Goal: Task Accomplishment & Management: Use online tool/utility

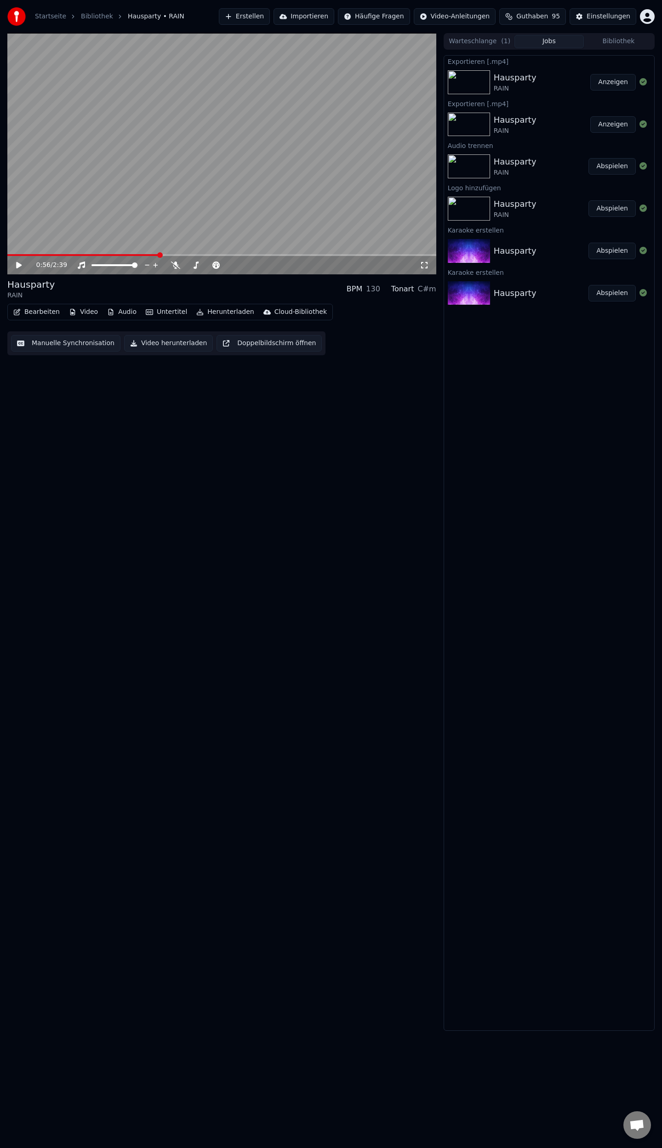
click at [270, 15] on button "Erstellen" at bounding box center [244, 16] width 51 height 17
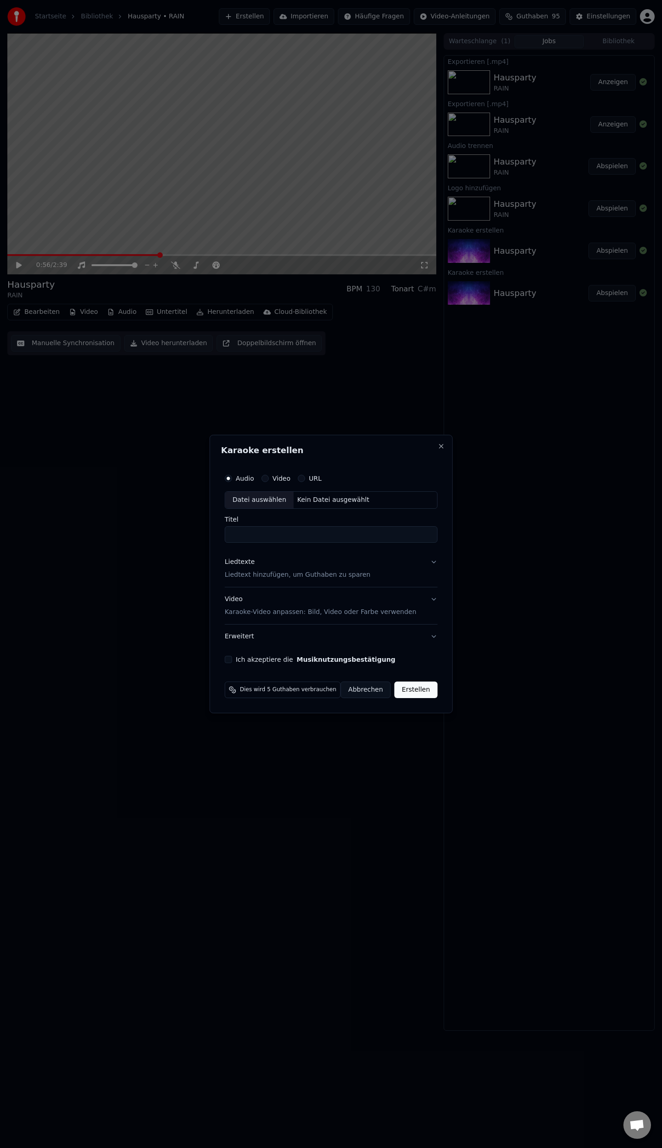
click at [277, 503] on div "Datei auswählen" at bounding box center [259, 500] width 68 height 17
type input "**********"
click at [286, 576] on p "Liedtext hinzufügen, um Guthaben zu sparen" at bounding box center [291, 574] width 146 height 9
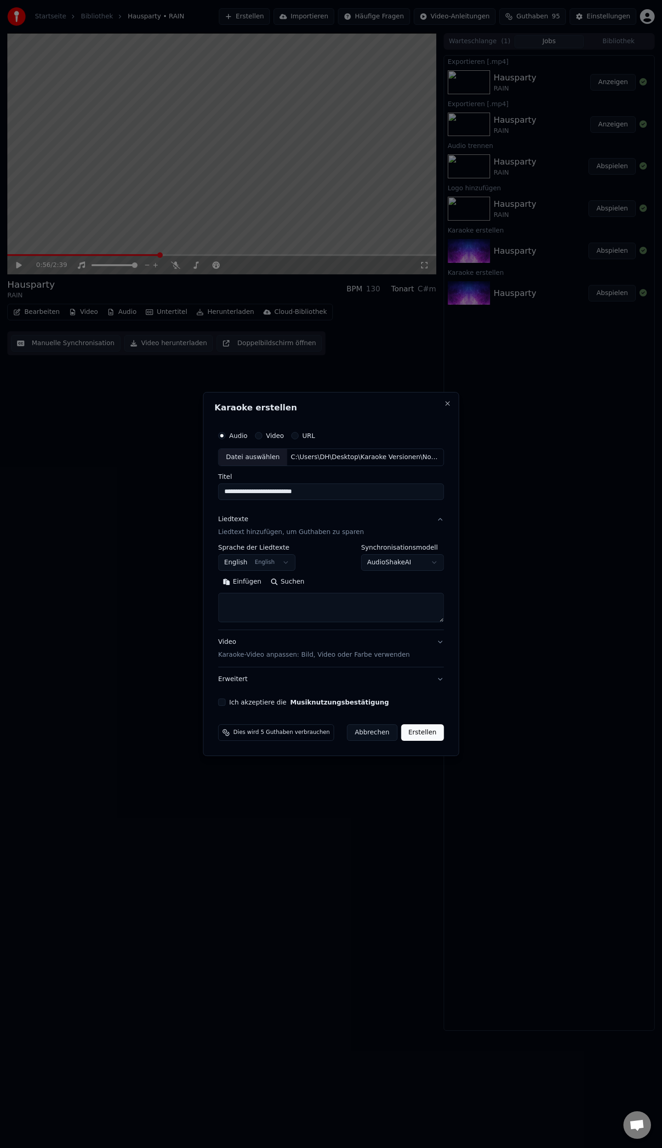
click at [282, 559] on body "**********" at bounding box center [331, 574] width 662 height 1148
select select "**"
click at [246, 584] on button "Einfügen" at bounding box center [242, 582] width 48 height 15
drag, startPoint x: 226, startPoint y: 703, endPoint x: 385, endPoint y: 731, distance: 162.0
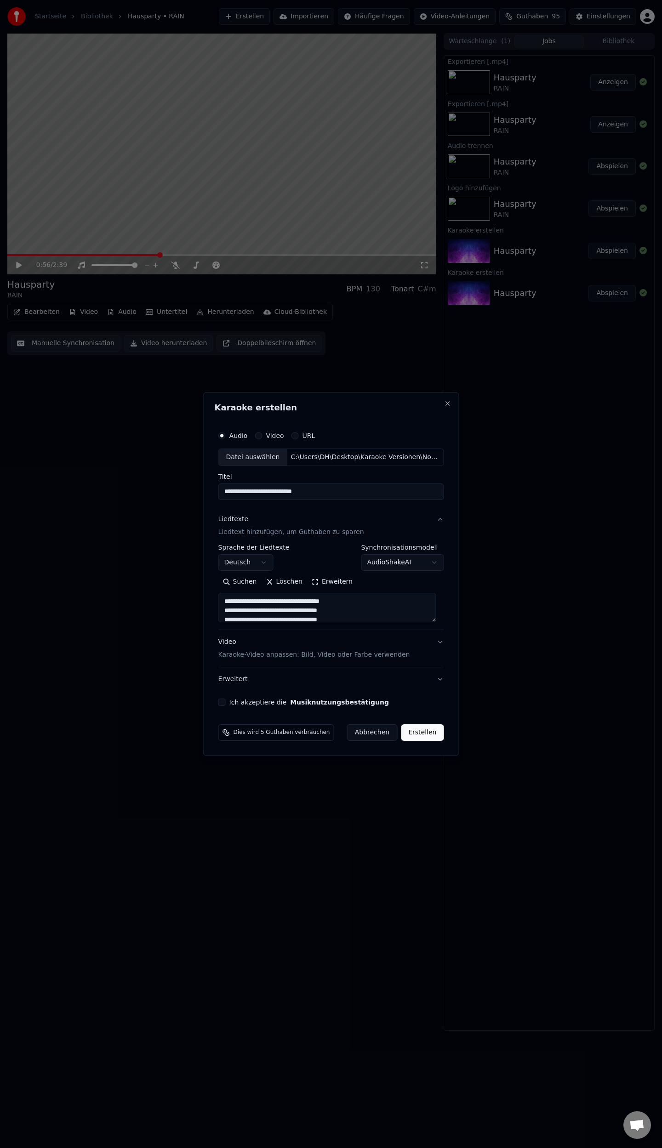
click at [226, 703] on button "Ich akzeptiere die Musiknutzungsbestätigung" at bounding box center [221, 702] width 7 height 7
click at [420, 736] on button "Erstellen" at bounding box center [422, 732] width 43 height 17
type textarea "**********"
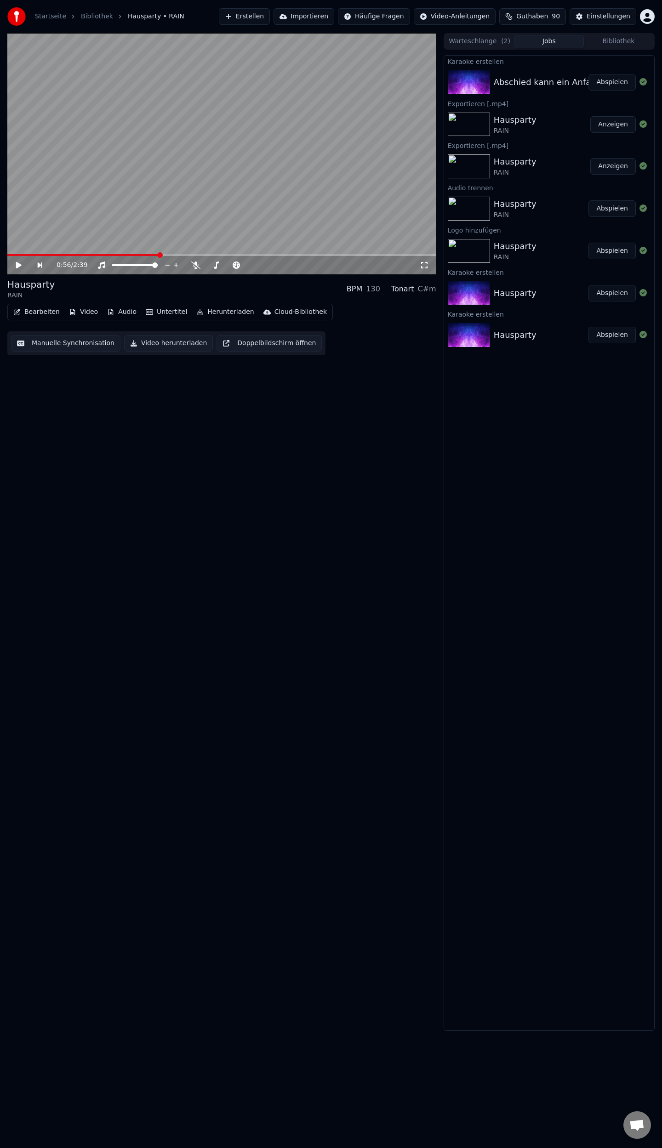
click at [622, 84] on button "Abspielen" at bounding box center [611, 82] width 47 height 17
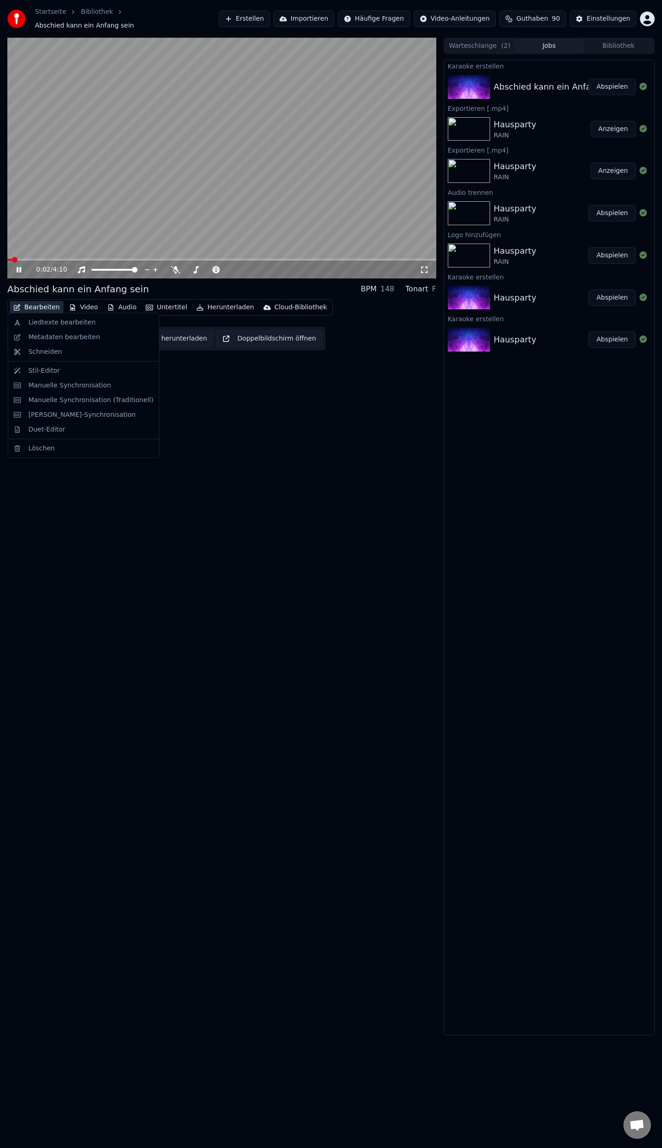
click at [35, 308] on button "Bearbeiten" at bounding box center [37, 307] width 54 height 13
click at [38, 339] on div "Metadaten bearbeiten" at bounding box center [65, 337] width 72 height 9
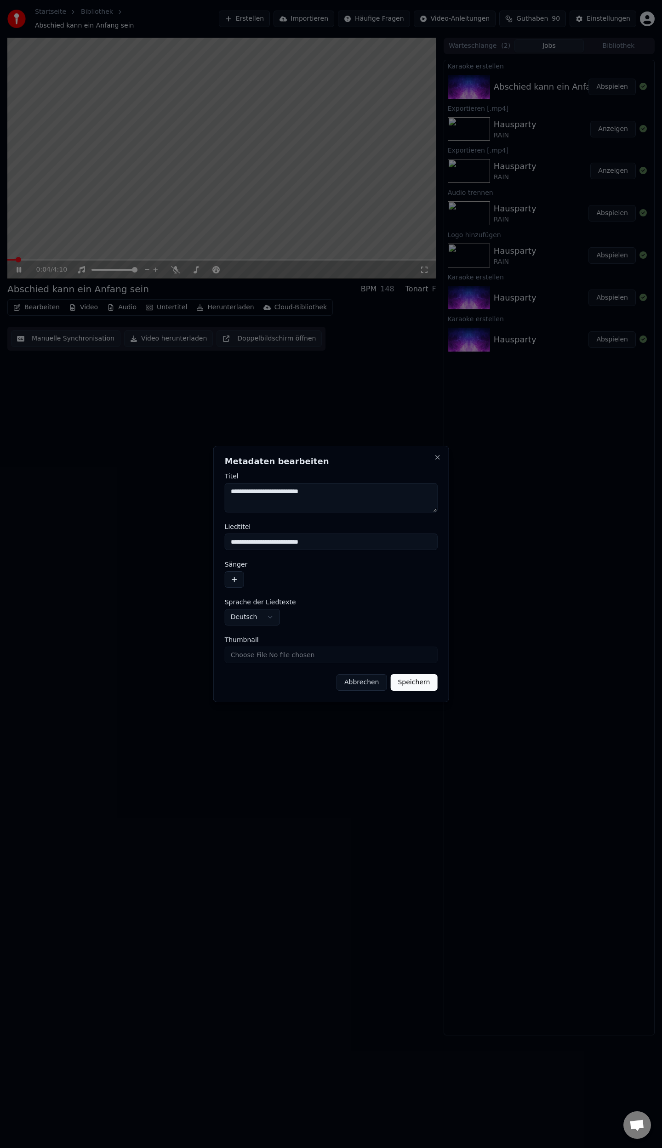
click at [237, 581] on button "button" at bounding box center [234, 579] width 19 height 17
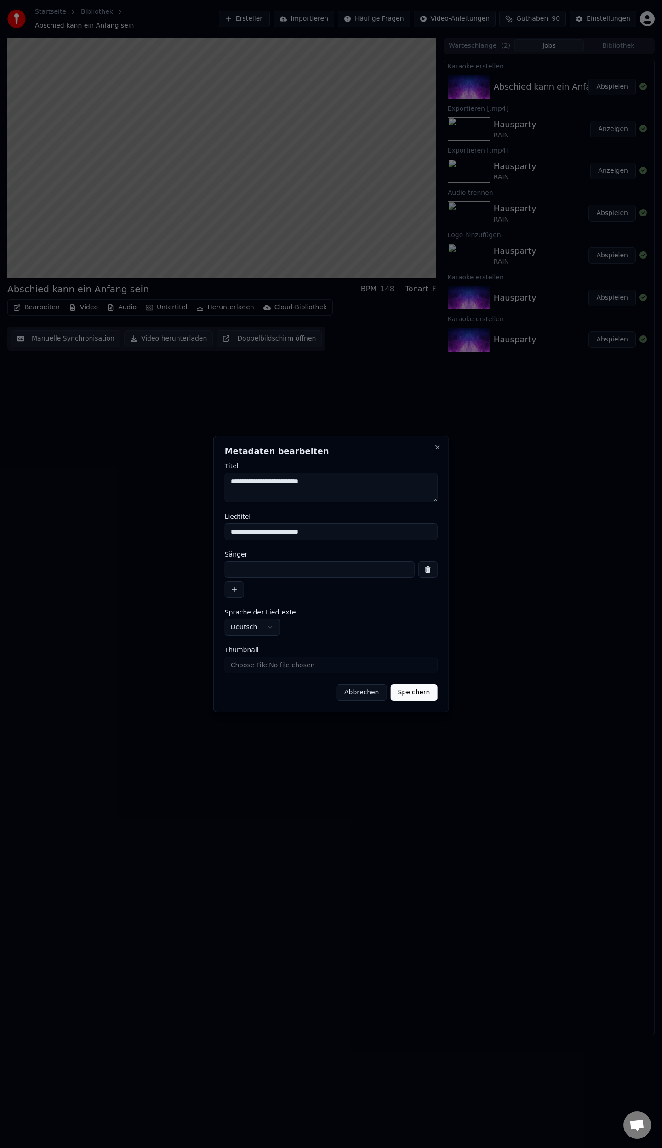
click at [262, 570] on input at bounding box center [320, 569] width 190 height 17
type input "**********"
click at [330, 667] on input "Thumbnail" at bounding box center [331, 665] width 213 height 17
type input "**********"
drag, startPoint x: 421, startPoint y: 695, endPoint x: 420, endPoint y: 700, distance: 4.7
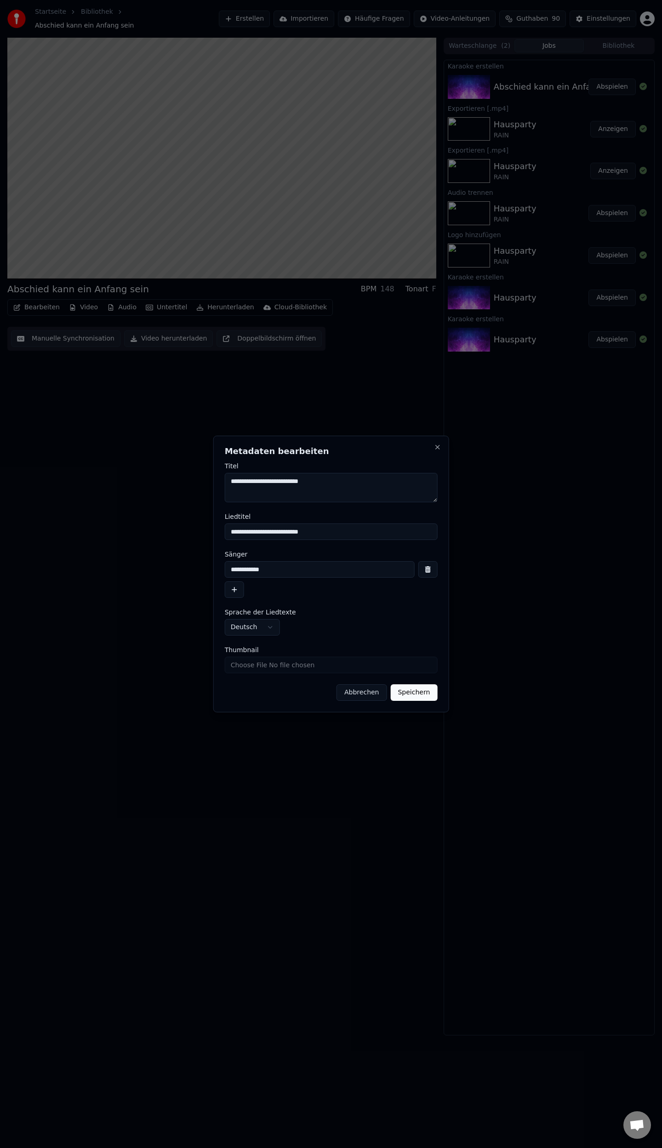
click at [421, 696] on button "Speichern" at bounding box center [413, 692] width 47 height 17
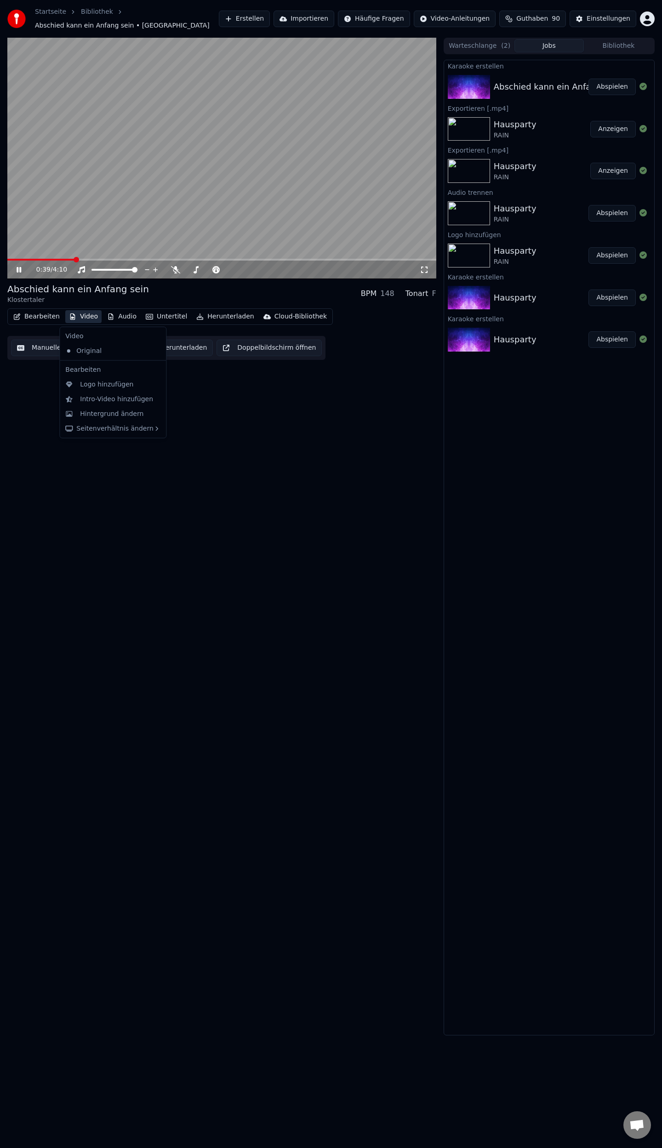
click at [83, 315] on button "Video" at bounding box center [83, 316] width 36 height 13
click at [94, 389] on div "Logo hinzufügen" at bounding box center [113, 384] width 103 height 15
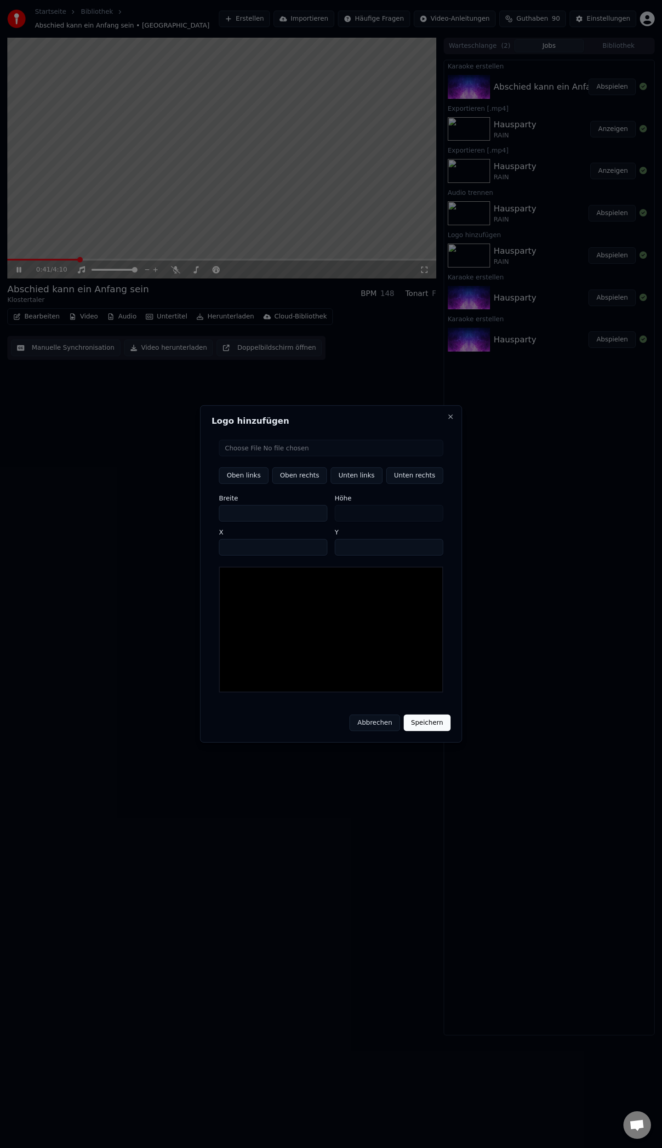
click at [333, 453] on input "file" at bounding box center [331, 448] width 224 height 17
type input "**********"
type input "**"
click at [405, 480] on button "Unten rechts" at bounding box center [414, 475] width 57 height 17
type input "****"
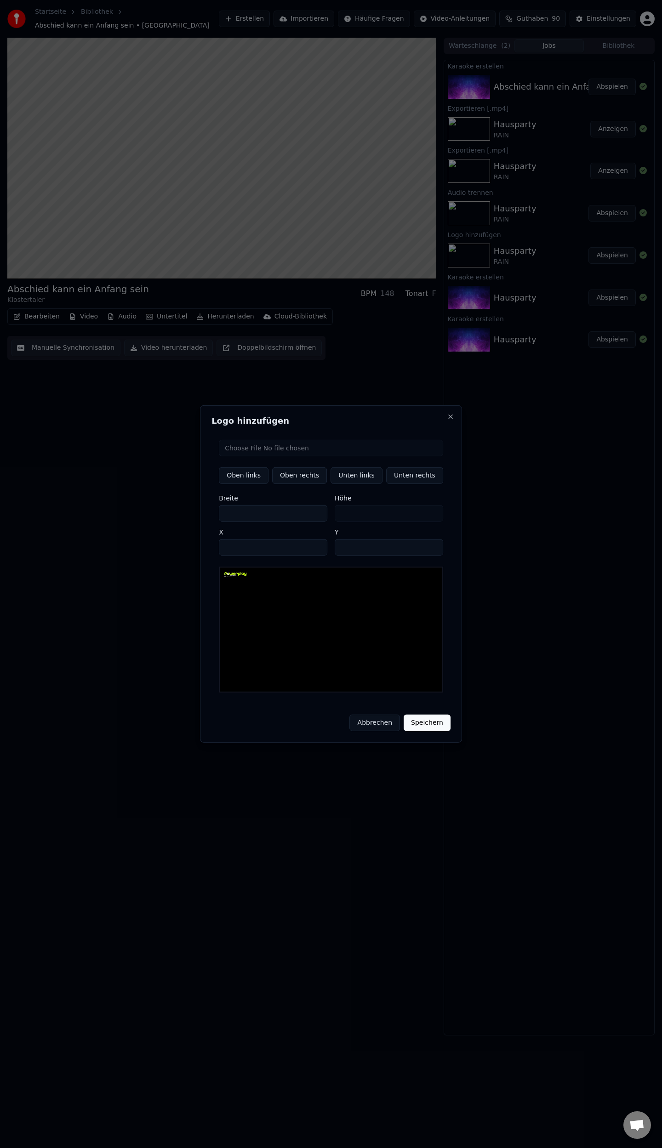
type input "****"
click at [423, 718] on button "Speichern" at bounding box center [427, 723] width 47 height 17
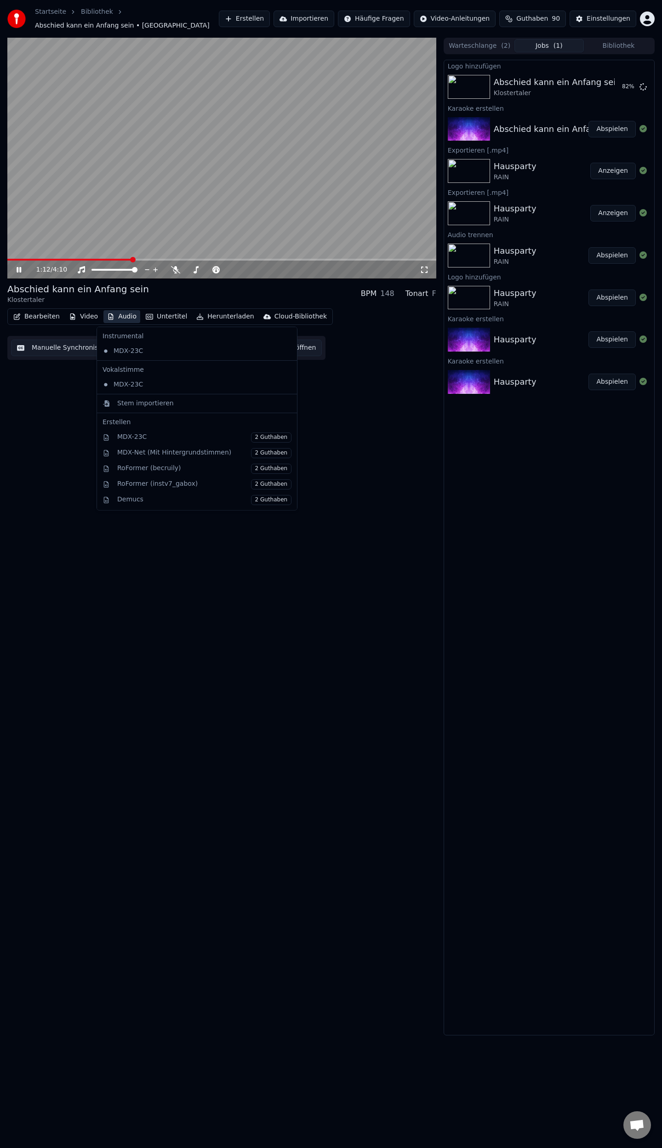
click at [112, 315] on button "Audio" at bounding box center [121, 316] width 37 height 13
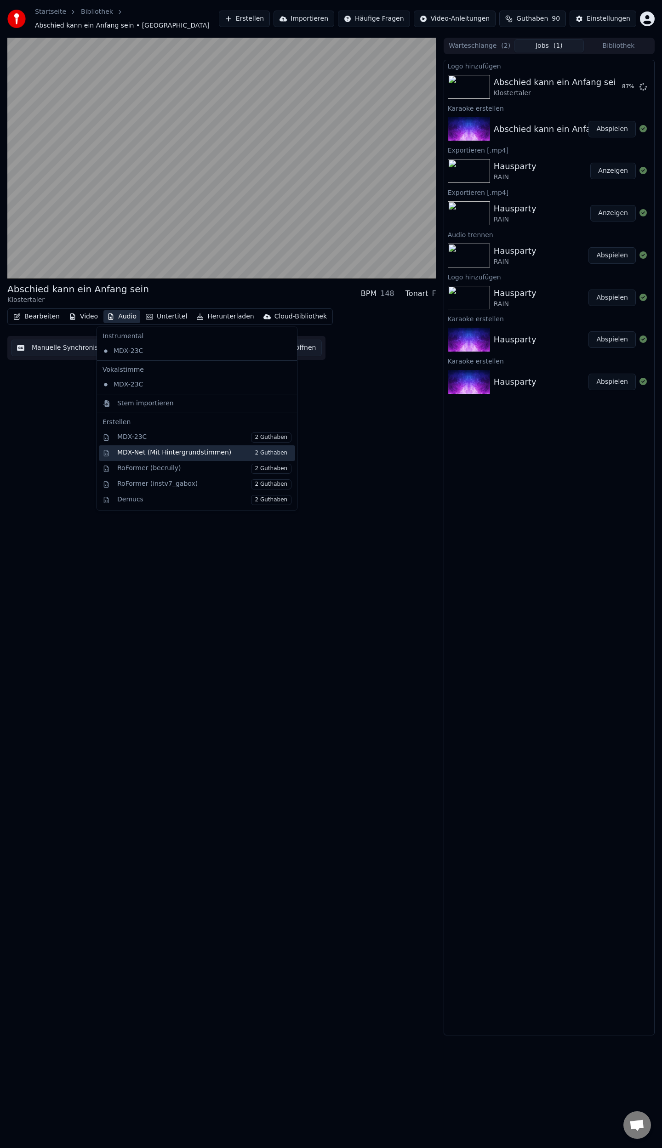
click at [173, 453] on div "MDX-Net (Mit Hintergrundstimmen) 2 Guthaben" at bounding box center [204, 453] width 174 height 10
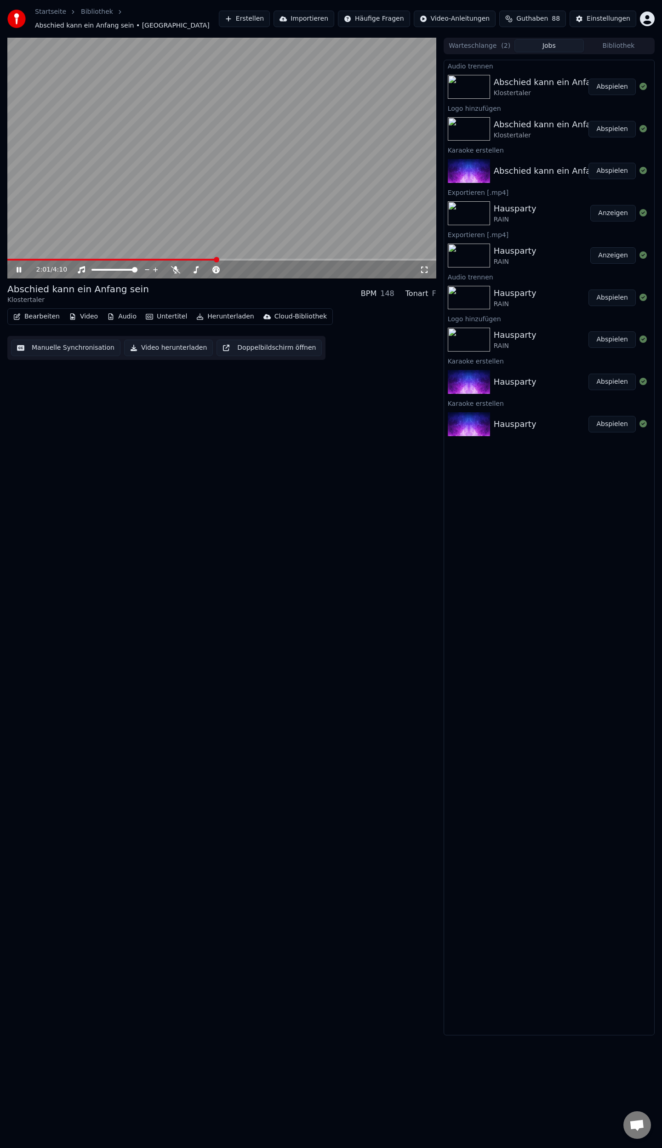
click at [603, 87] on button "Abspielen" at bounding box center [611, 87] width 47 height 17
click at [120, 314] on button "Audio" at bounding box center [121, 316] width 37 height 13
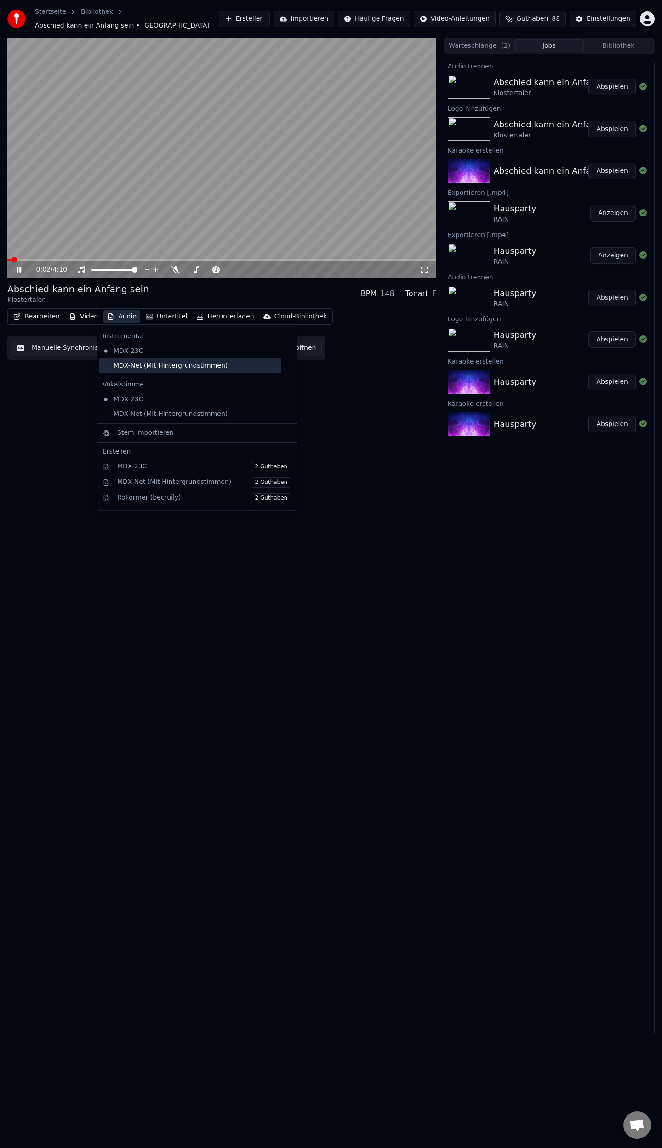
click at [151, 366] on div "MDX-Net (Mit Hintergrundstimmen)" at bounding box center [190, 366] width 182 height 15
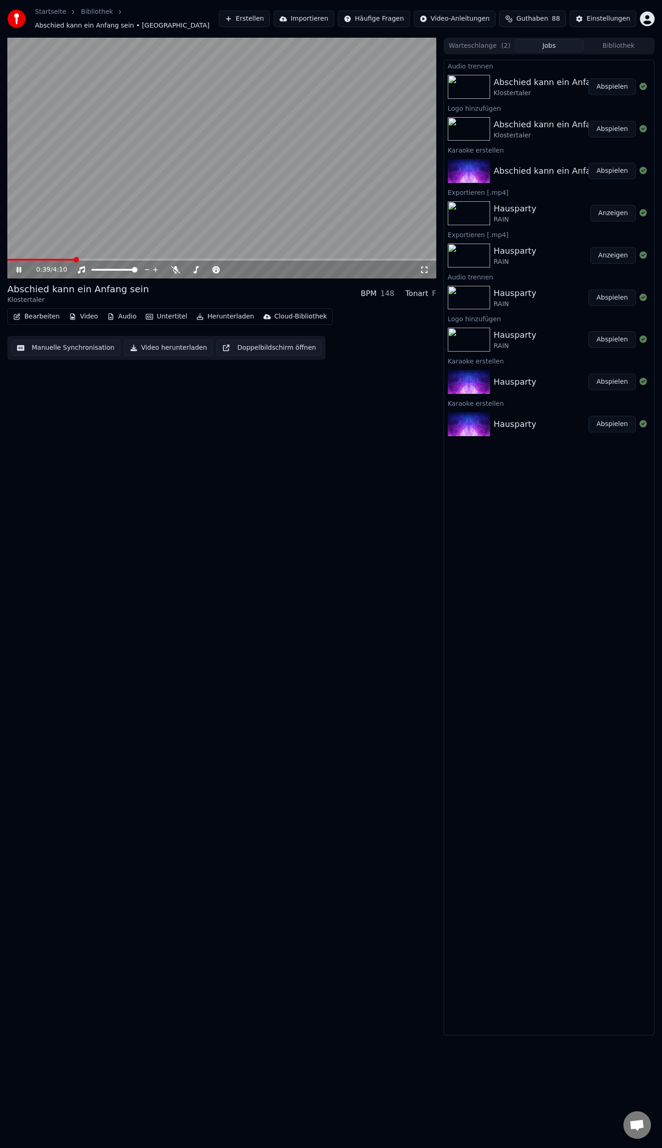
click at [74, 259] on span at bounding box center [221, 260] width 429 height 2
click at [118, 315] on button "Audio" at bounding box center [121, 316] width 37 height 13
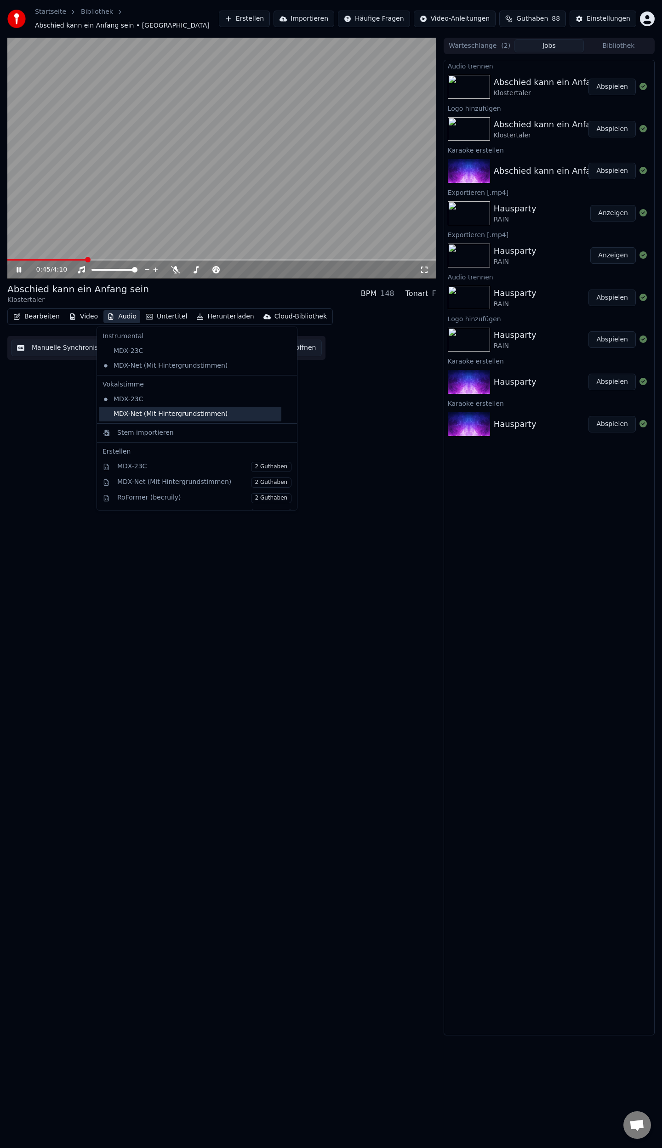
click at [128, 415] on div "MDX-Net (Mit Hintergrundstimmen)" at bounding box center [190, 414] width 182 height 15
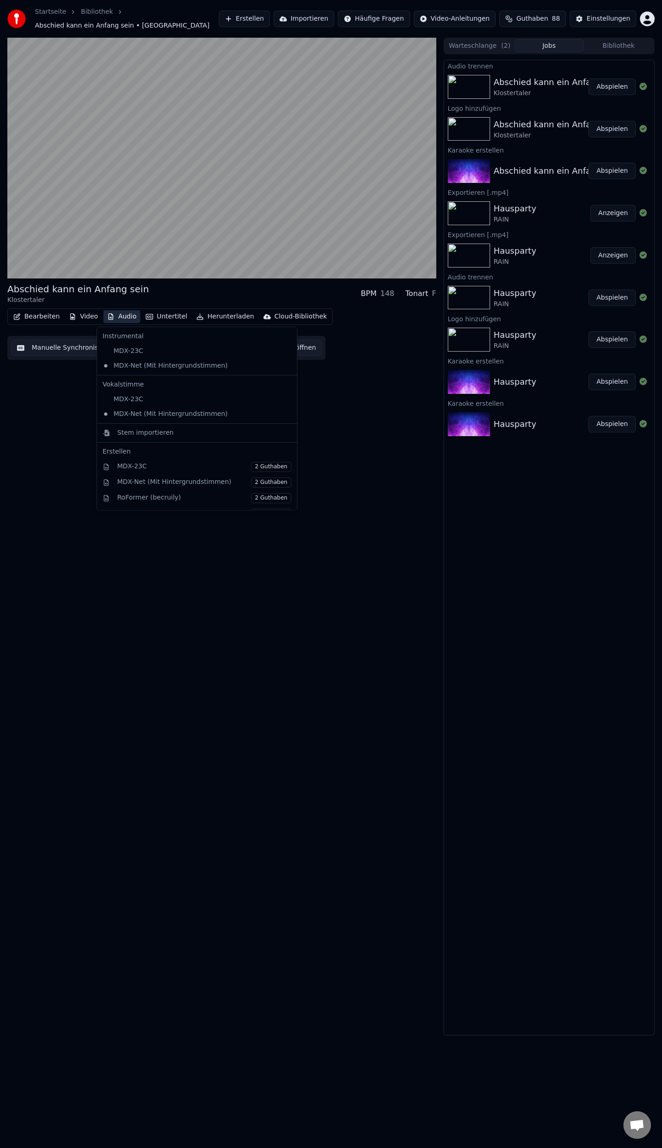
click at [119, 315] on button "Audio" at bounding box center [121, 316] width 37 height 13
click at [116, 259] on span at bounding box center [221, 260] width 429 height 2
click at [126, 315] on button "Audio" at bounding box center [121, 316] width 37 height 13
click at [134, 367] on div "MDX-Net (Mit Hintergrundstimmen)" at bounding box center [190, 366] width 182 height 15
click at [121, 316] on button "Audio" at bounding box center [121, 316] width 37 height 13
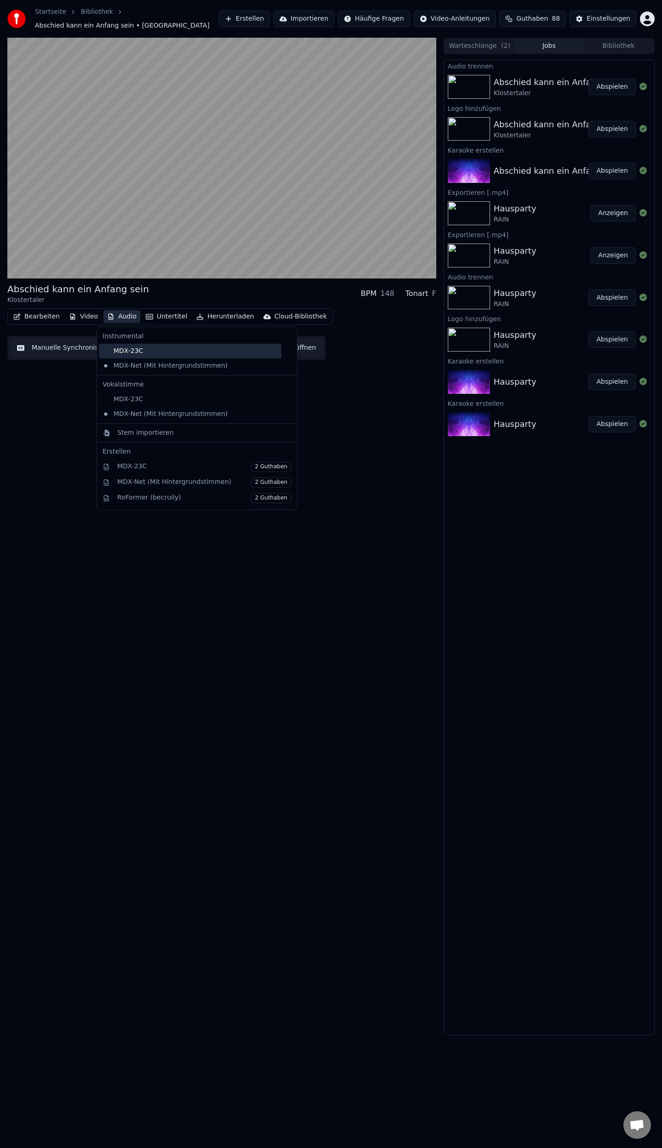
click at [125, 351] on div "MDX-23C" at bounding box center [190, 351] width 182 height 15
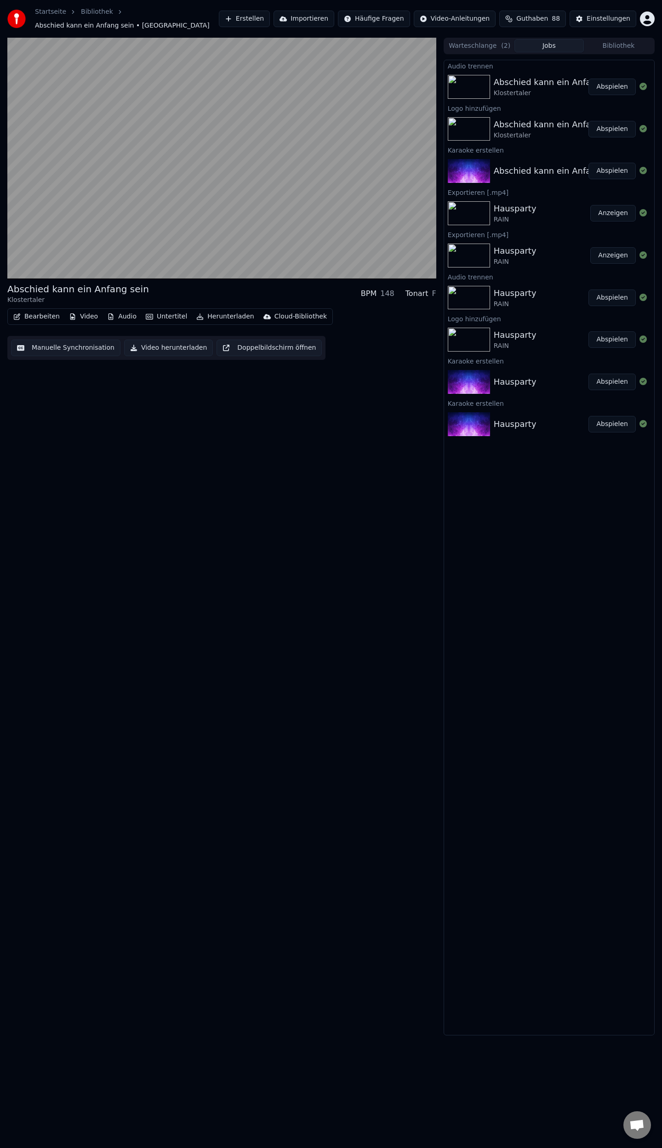
click at [125, 317] on button "Audio" at bounding box center [121, 316] width 37 height 13
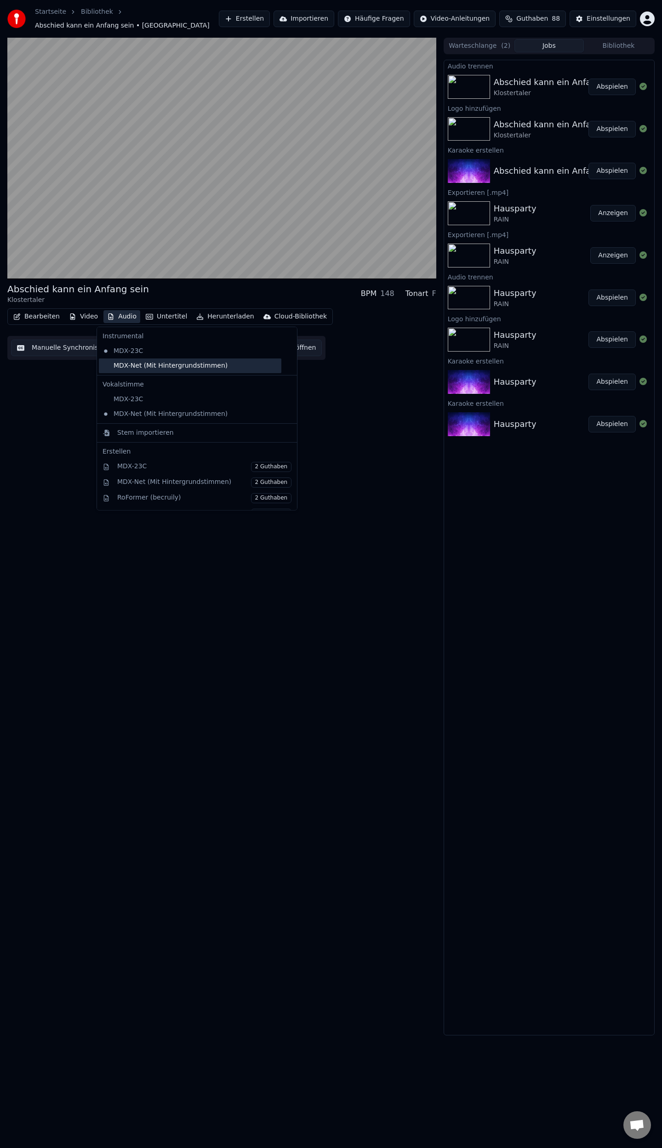
click at [127, 363] on div "MDX-Net (Mit Hintergrundstimmen)" at bounding box center [190, 366] width 182 height 15
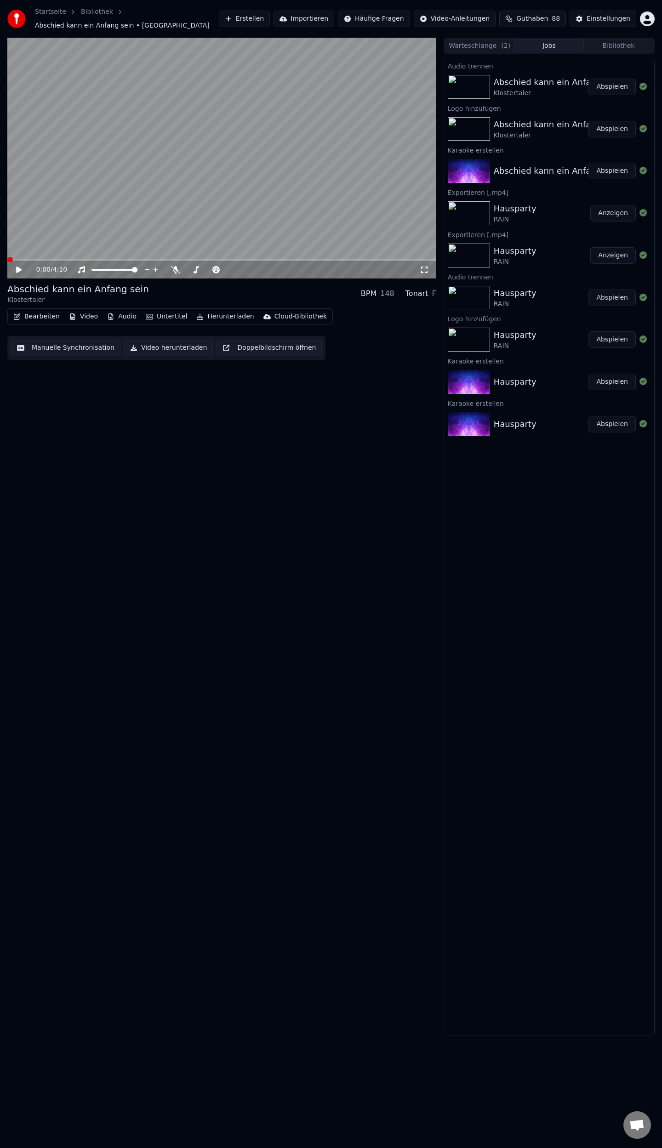
click at [117, 319] on button "Audio" at bounding box center [121, 316] width 37 height 13
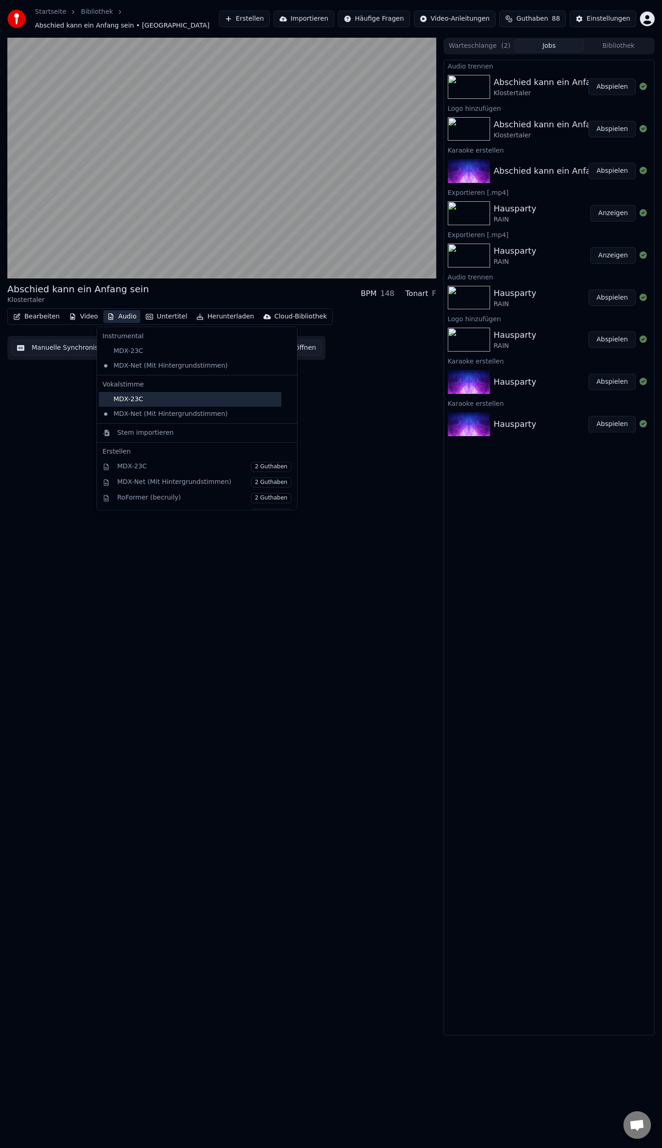
click at [125, 399] on div "MDX-23C" at bounding box center [190, 399] width 182 height 15
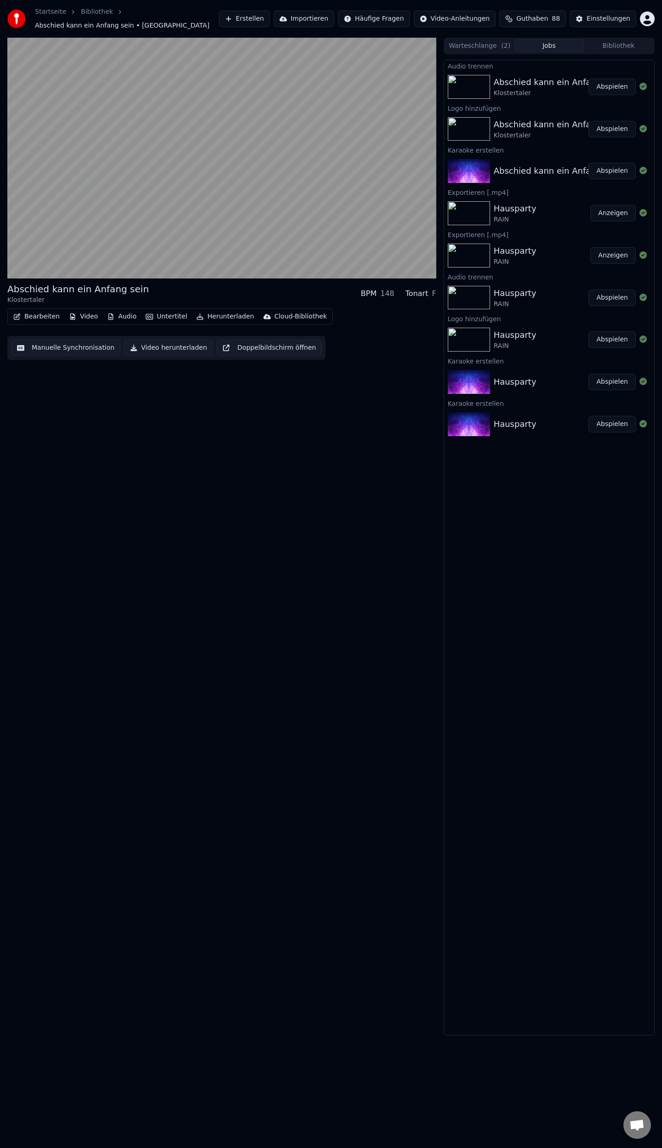
click at [116, 314] on button "Audio" at bounding box center [121, 316] width 37 height 13
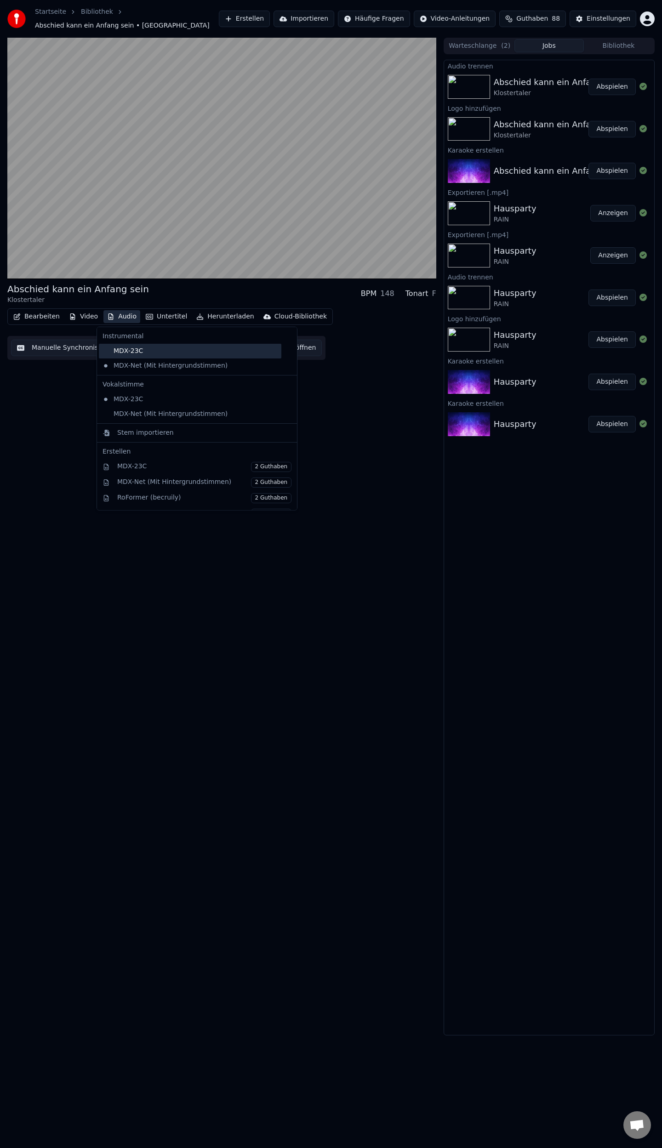
click at [133, 350] on div "MDX-23C" at bounding box center [190, 351] width 182 height 15
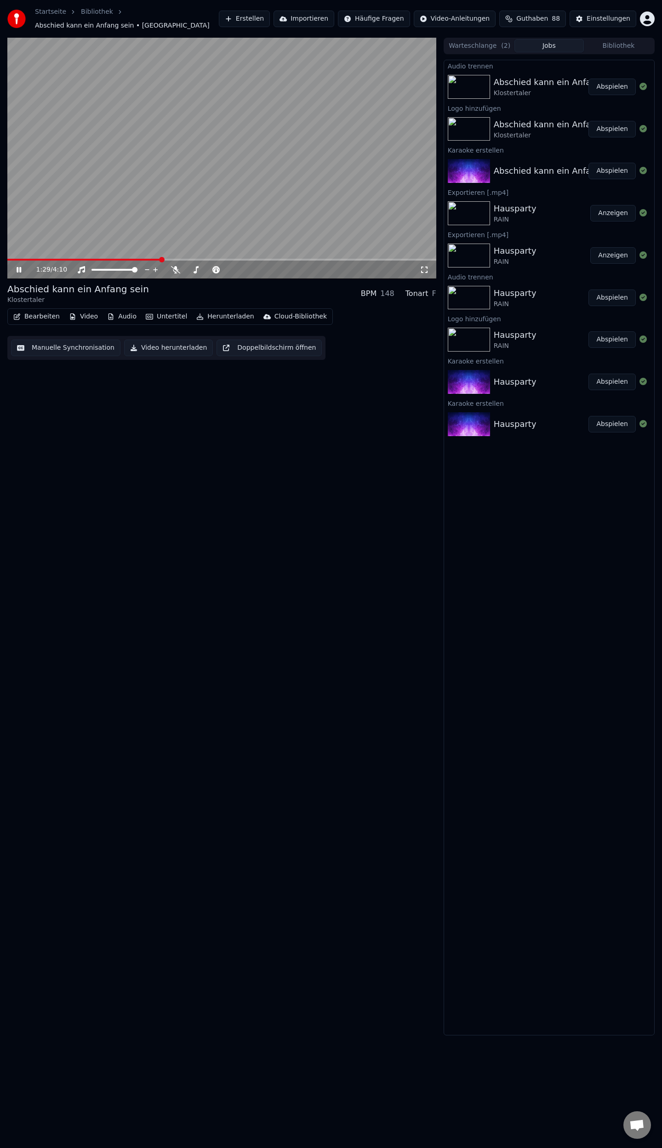
click at [219, 259] on span at bounding box center [221, 260] width 429 height 2
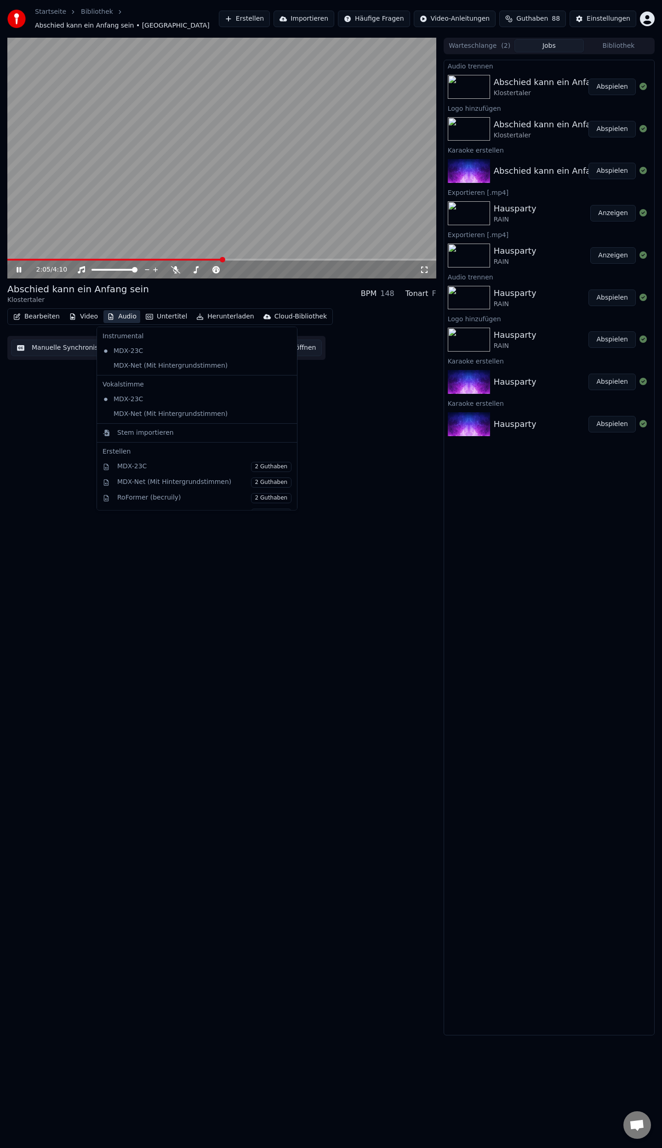
click at [122, 316] on button "Audio" at bounding box center [121, 316] width 37 height 13
click at [285, 414] on icon at bounding box center [290, 413] width 10 height 7
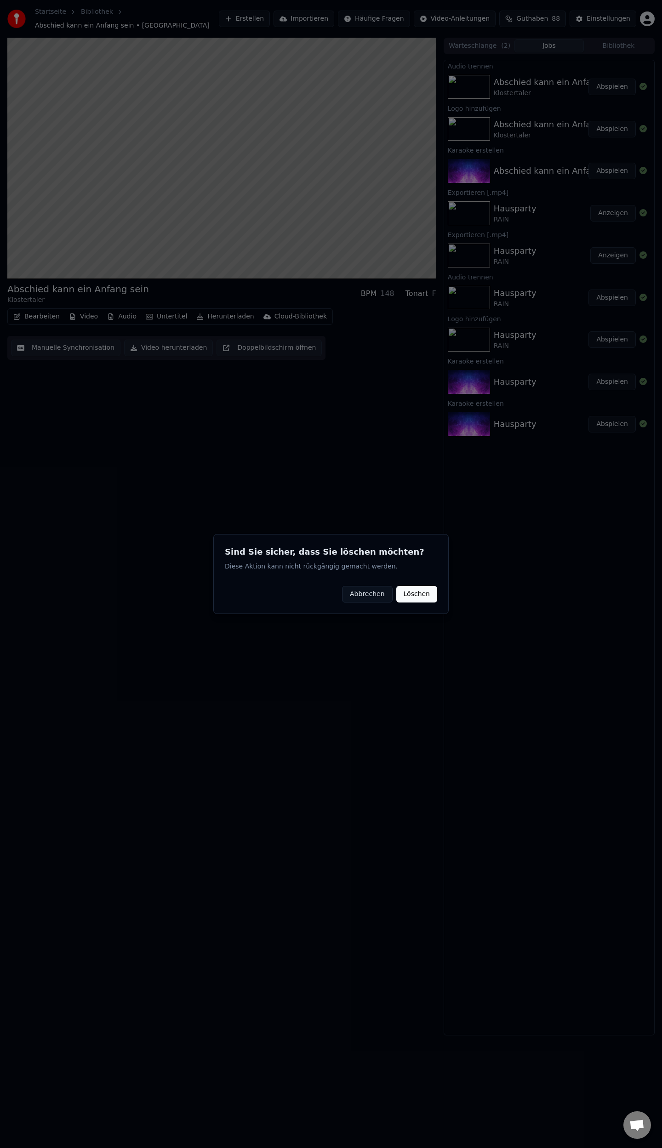
click at [421, 594] on button "Löschen" at bounding box center [416, 594] width 41 height 17
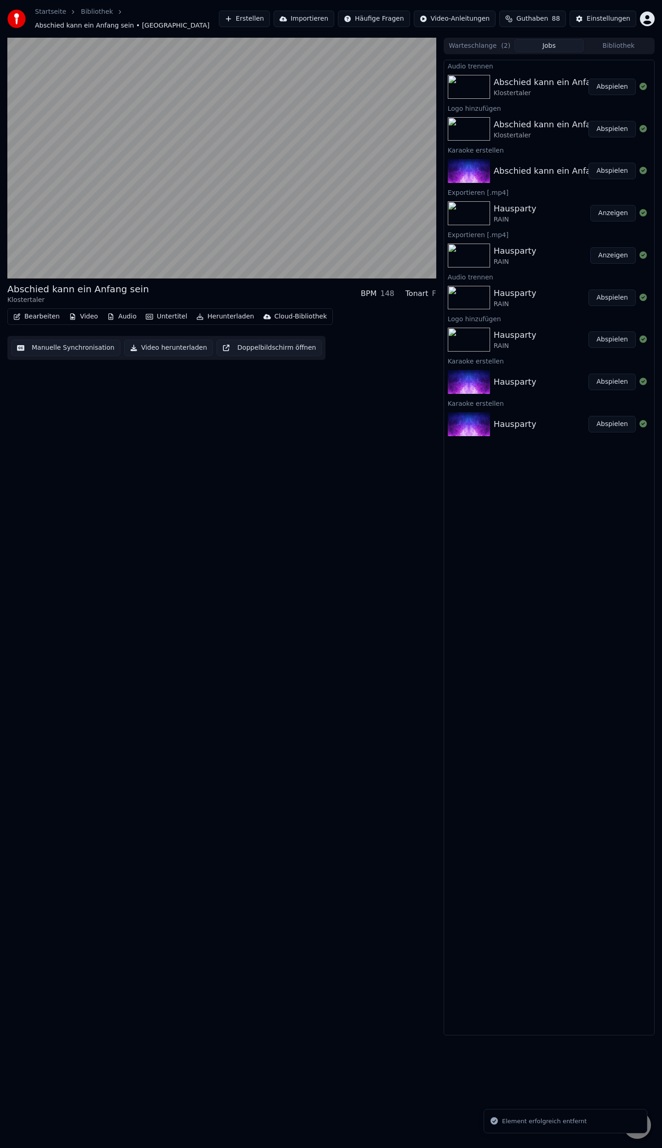
click at [116, 313] on button "Audio" at bounding box center [121, 316] width 37 height 13
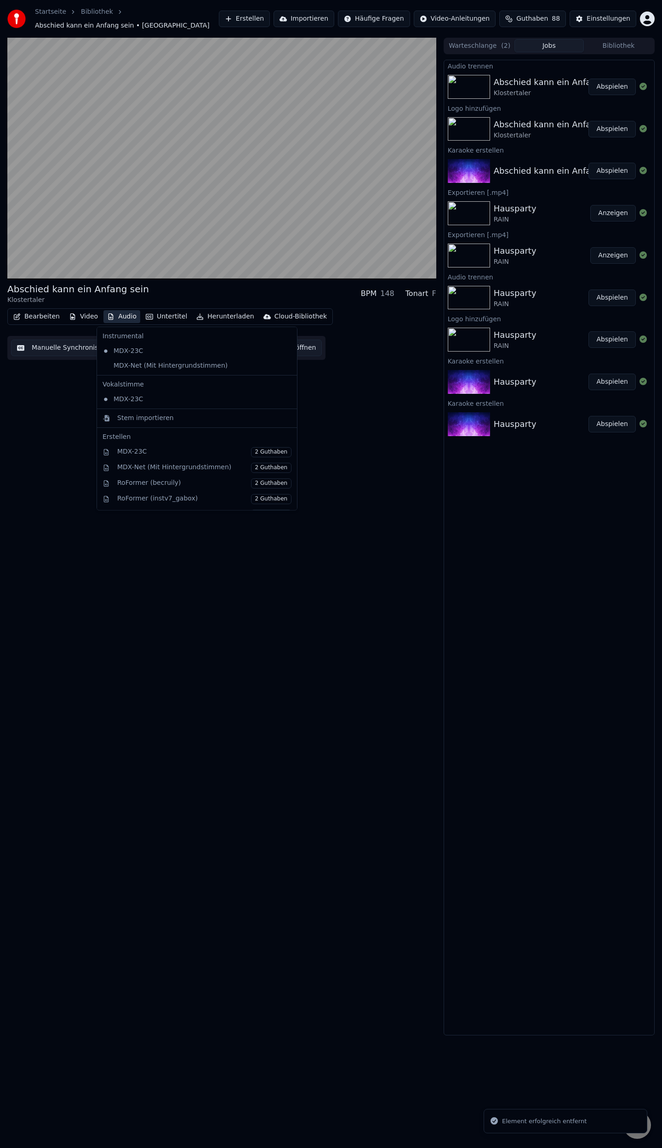
click at [285, 365] on icon at bounding box center [290, 365] width 10 height 7
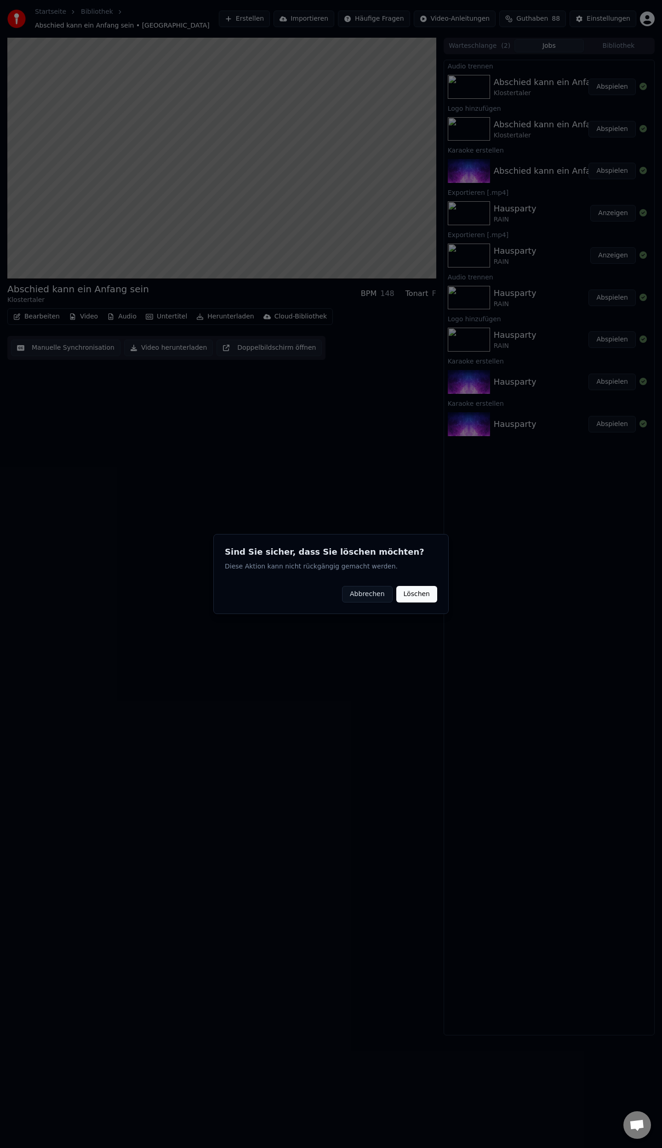
click at [416, 593] on button "Löschen" at bounding box center [416, 594] width 41 height 17
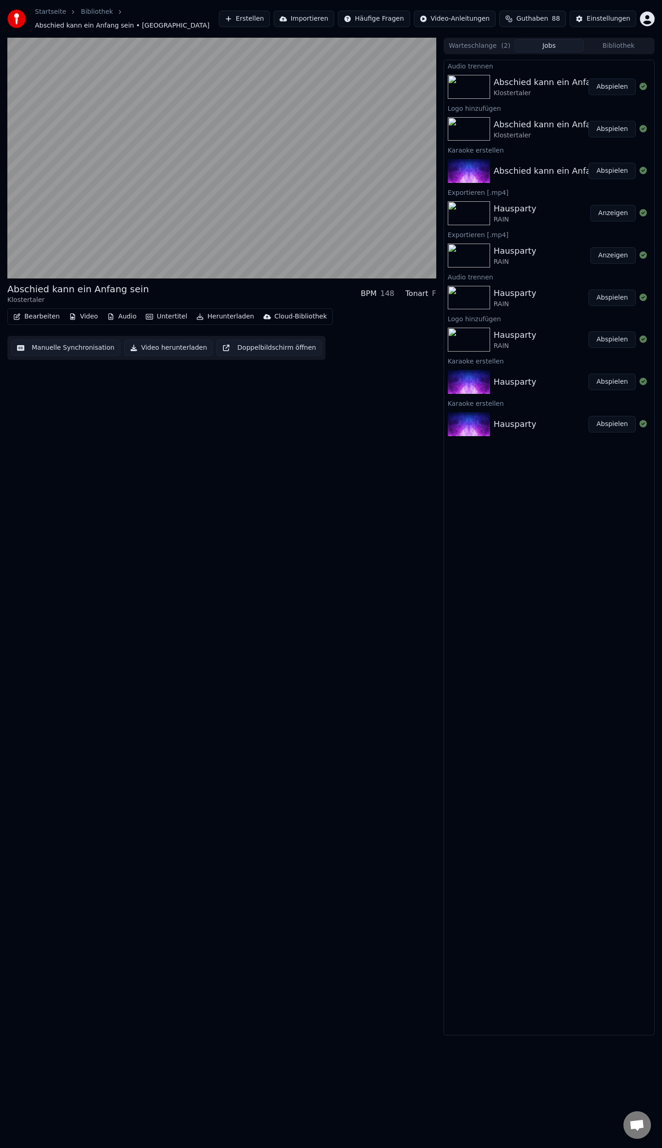
click at [42, 348] on button "Manuelle Synchronisation" at bounding box center [65, 348] width 109 height 17
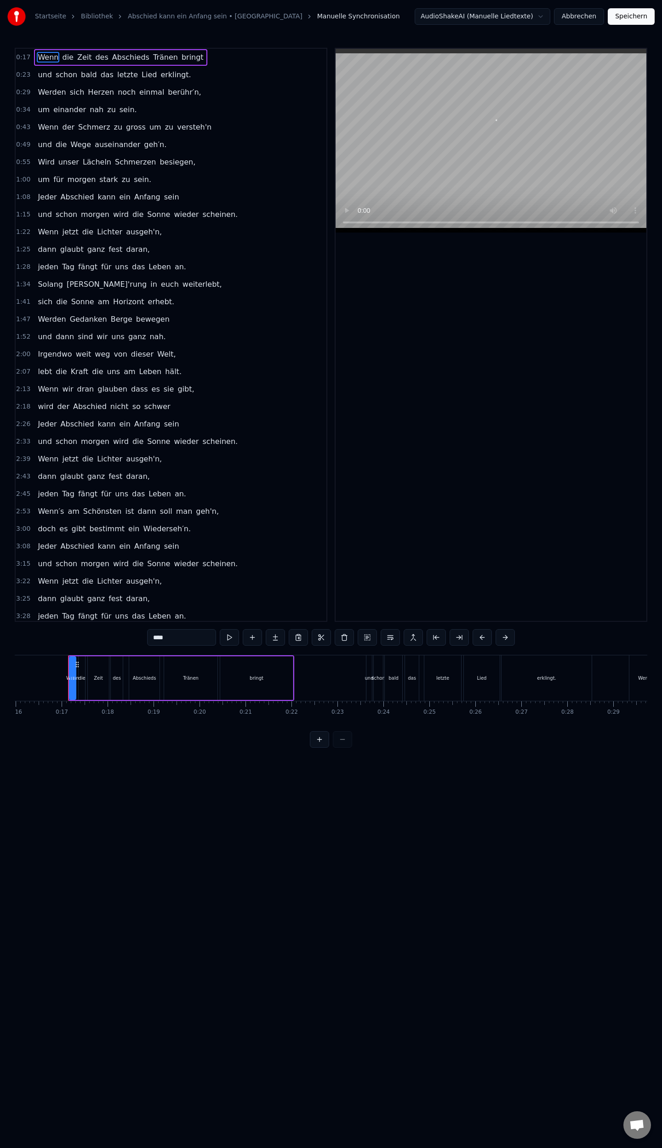
scroll to position [0, 742]
click at [151, 404] on span "schwer" at bounding box center [157, 406] width 28 height 11
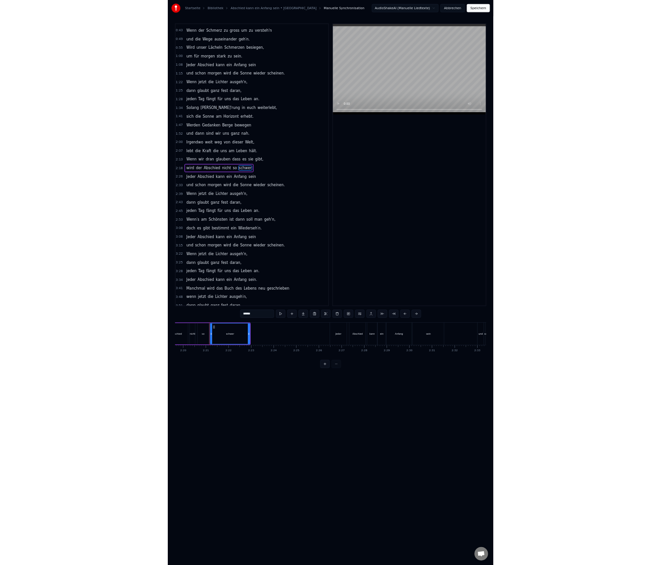
scroll to position [0, 6443]
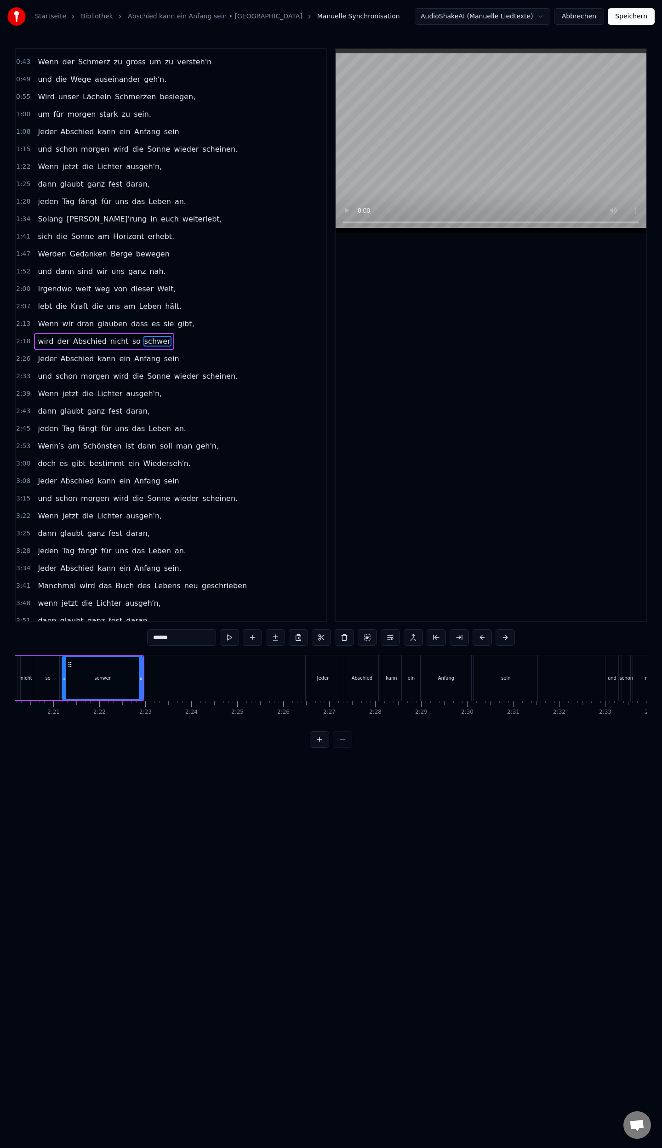
click at [188, 634] on input "******" at bounding box center [181, 637] width 69 height 17
type input "*******"
click at [630, 21] on button "Speichern" at bounding box center [631, 16] width 47 height 17
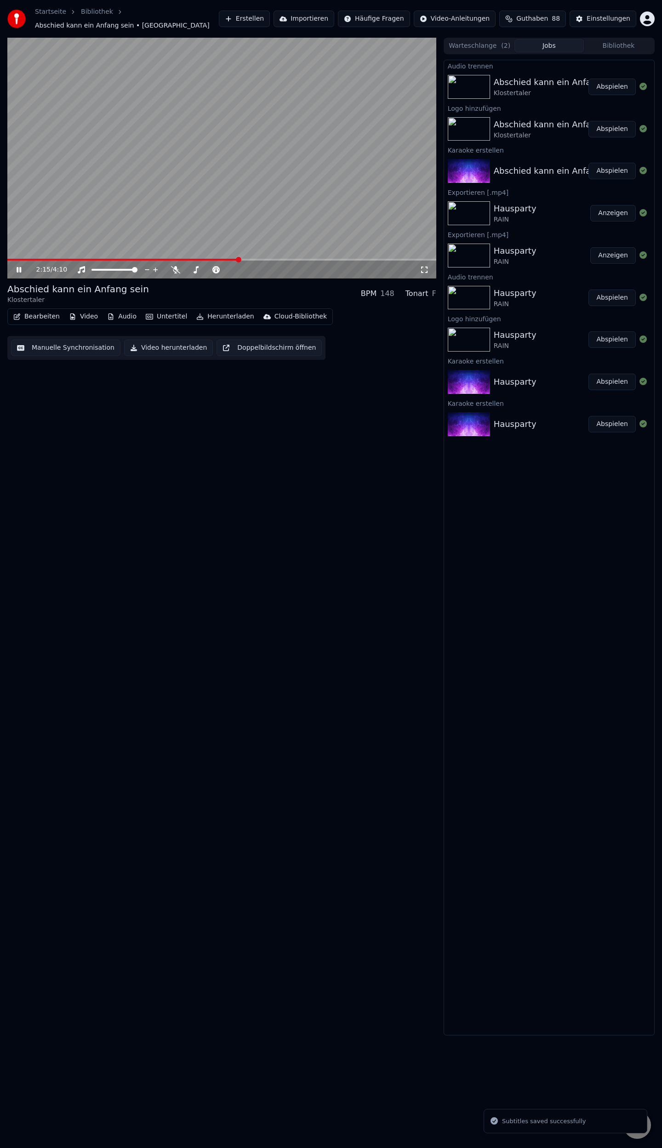
click at [239, 259] on span at bounding box center [221, 260] width 429 height 2
click at [612, 134] on button "Abspielen" at bounding box center [611, 129] width 47 height 17
click at [269, 257] on video at bounding box center [221, 158] width 429 height 241
click at [270, 260] on span at bounding box center [221, 260] width 429 height 2
click at [17, 270] on icon at bounding box center [19, 270] width 6 height 6
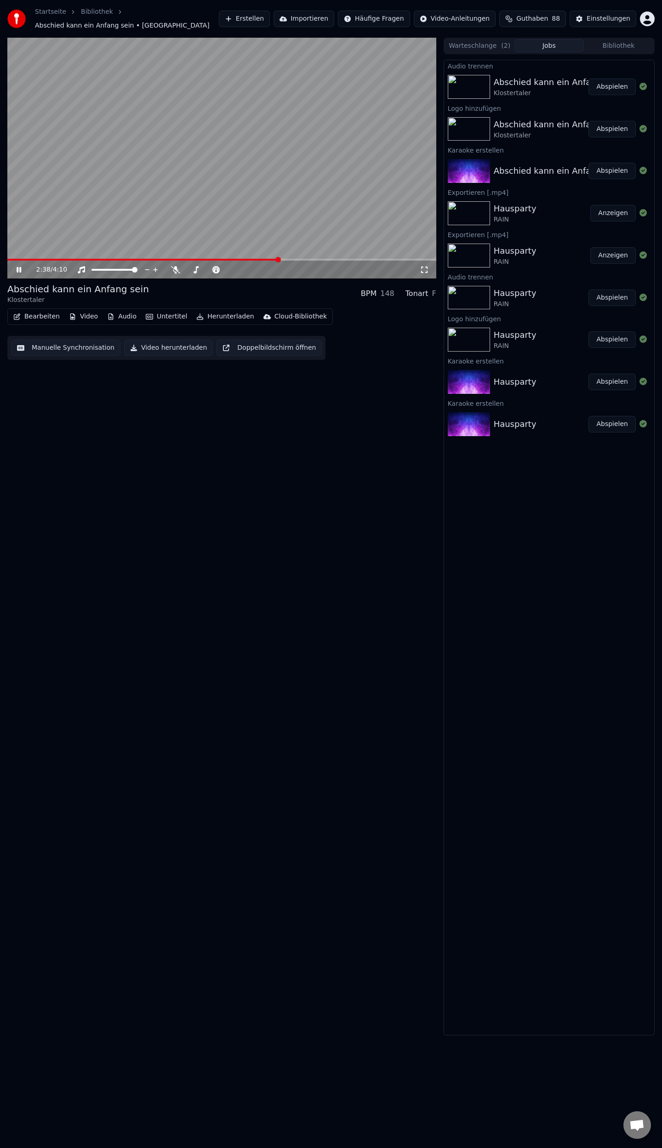
click at [214, 319] on button "Herunterladen" at bounding box center [225, 316] width 65 height 13
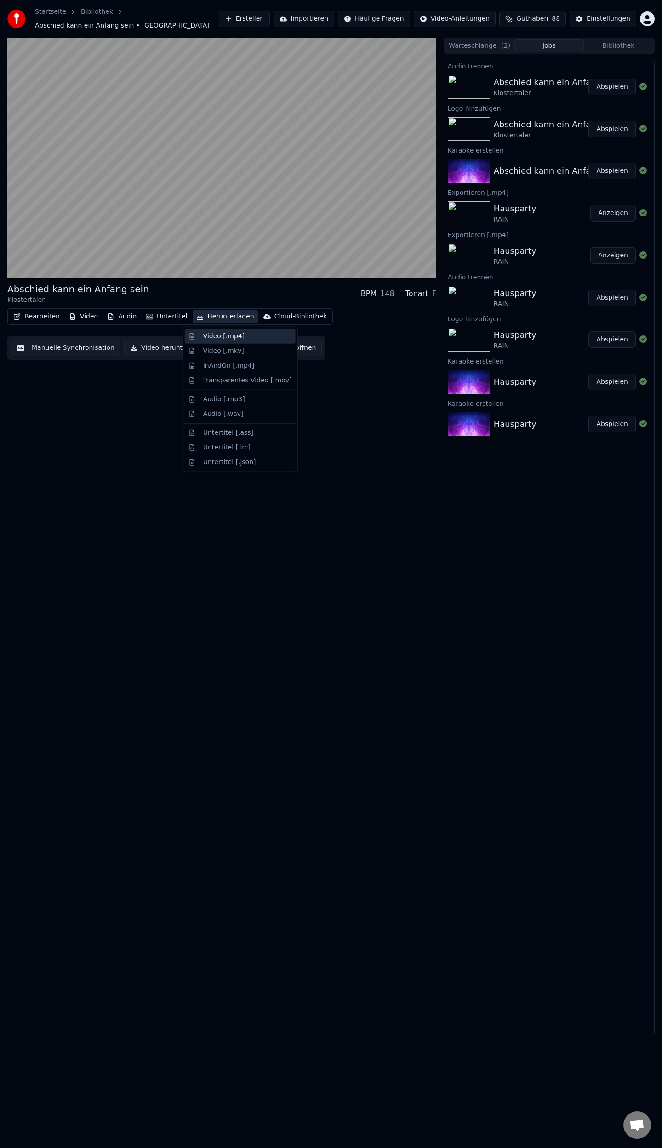
click at [220, 335] on div "Video [.mp4]" at bounding box center [223, 336] width 41 height 9
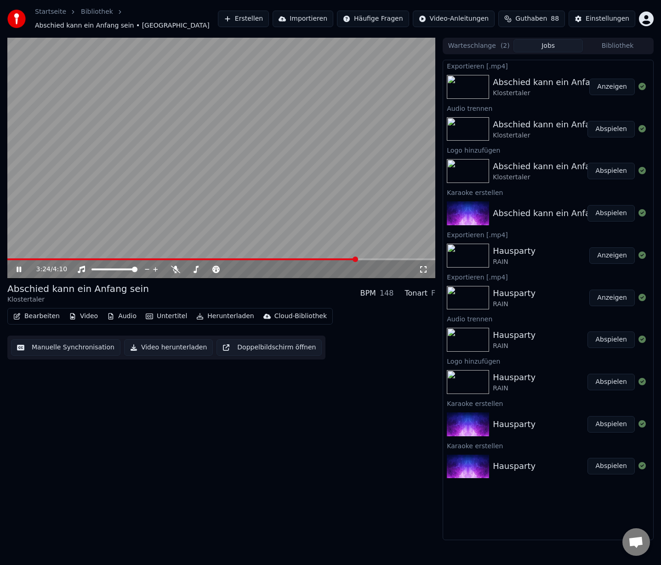
drag, startPoint x: 17, startPoint y: 268, endPoint x: 26, endPoint y: 302, distance: 35.2
click at [17, 269] on icon at bounding box center [19, 270] width 5 height 6
